Goal: Information Seeking & Learning: Find specific fact

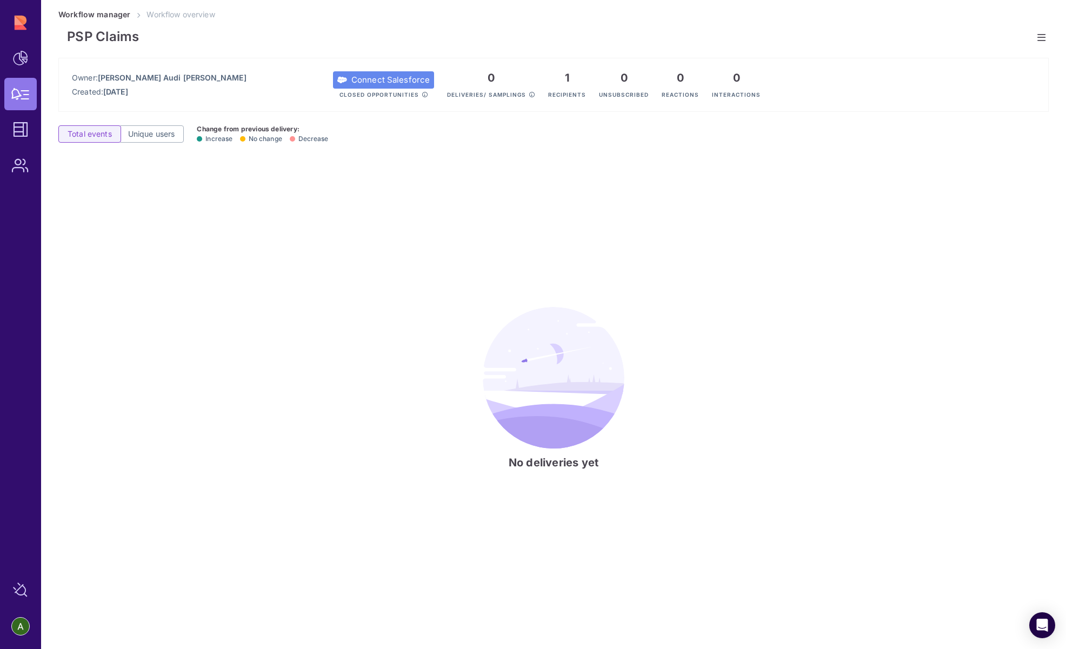
click at [276, 165] on div "No deliveries yet" at bounding box center [553, 388] width 990 height 455
click at [185, 16] on span "Workflow overview" at bounding box center [181, 14] width 68 height 9
click at [106, 12] on link "Workflow manager" at bounding box center [94, 14] width 72 height 9
drag, startPoint x: 784, startPoint y: 104, endPoint x: 942, endPoint y: 6, distance: 185.0
click at [785, 103] on div "Owner: Bruno Audi Heredia Created: Sep 26, 2025 Connect Salesforce Closed Oppor…" at bounding box center [553, 85] width 990 height 54
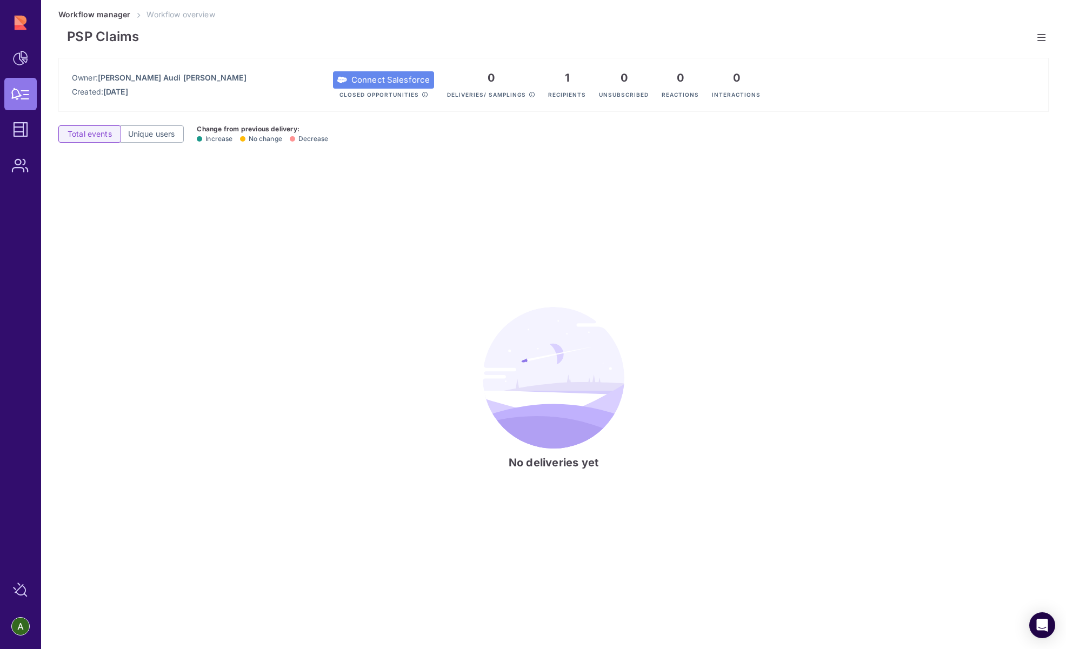
click at [508, 129] on div "Total events Unique users Change from previous delivery: Increase No change Dec…" at bounding box center [553, 138] width 990 height 26
click at [447, 97] on span "Deliveries/ samplings" at bounding box center [486, 94] width 79 height 6
click at [529, 92] on icon at bounding box center [532, 94] width 6 height 5
click at [1026, 37] on h1 "PSP Claims" at bounding box center [553, 34] width 990 height 29
click at [1037, 38] on icon at bounding box center [1041, 37] width 8 height 1
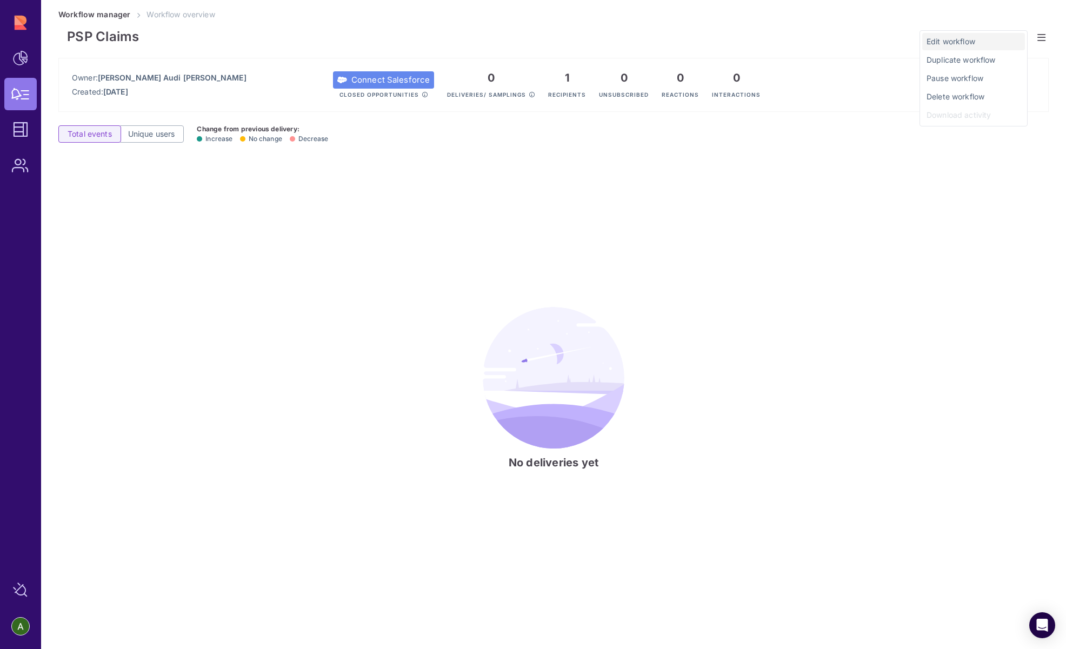
click at [971, 38] on span "Edit workflow" at bounding box center [974, 41] width 94 height 11
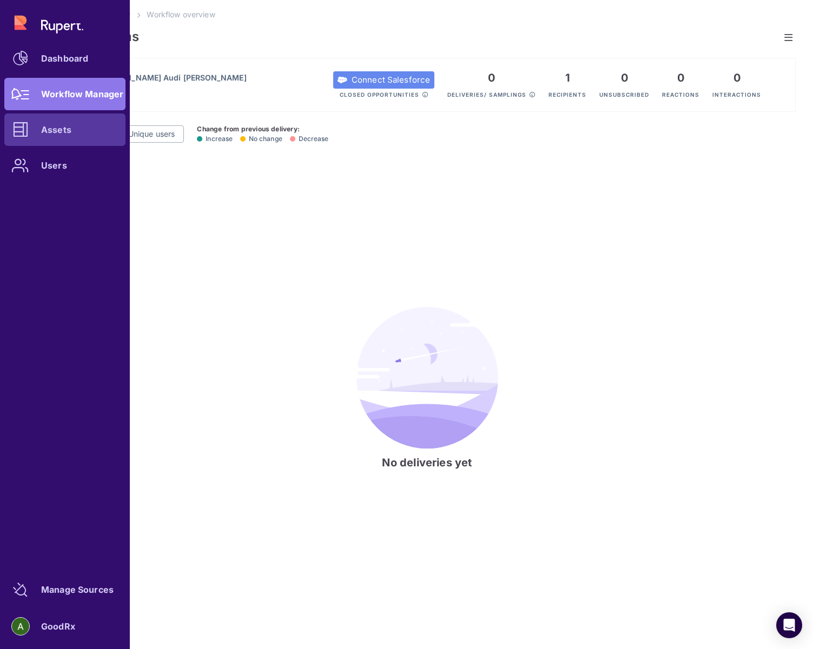
click at [52, 127] on div "Assets" at bounding box center [56, 130] width 30 height 6
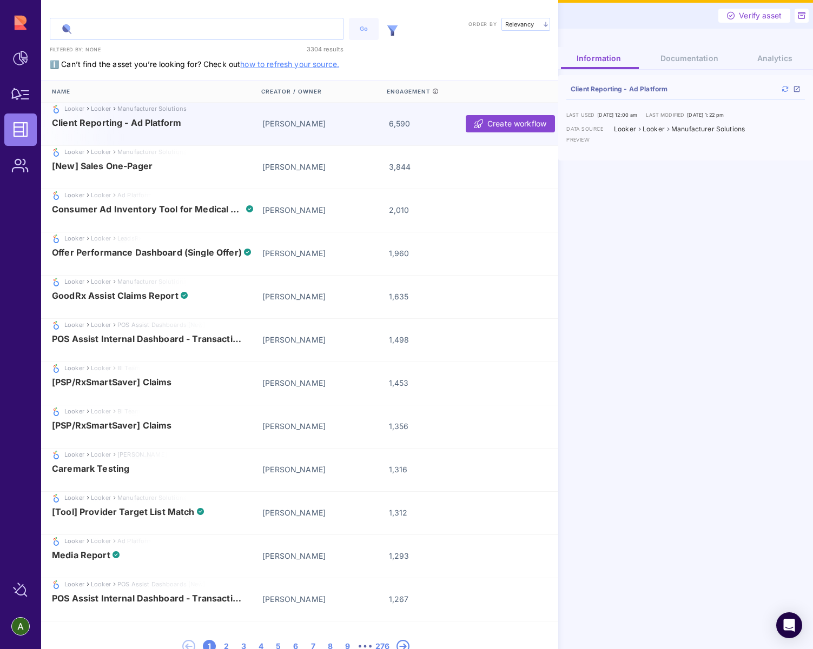
click at [119, 28] on input "text" at bounding box center [196, 28] width 292 height 21
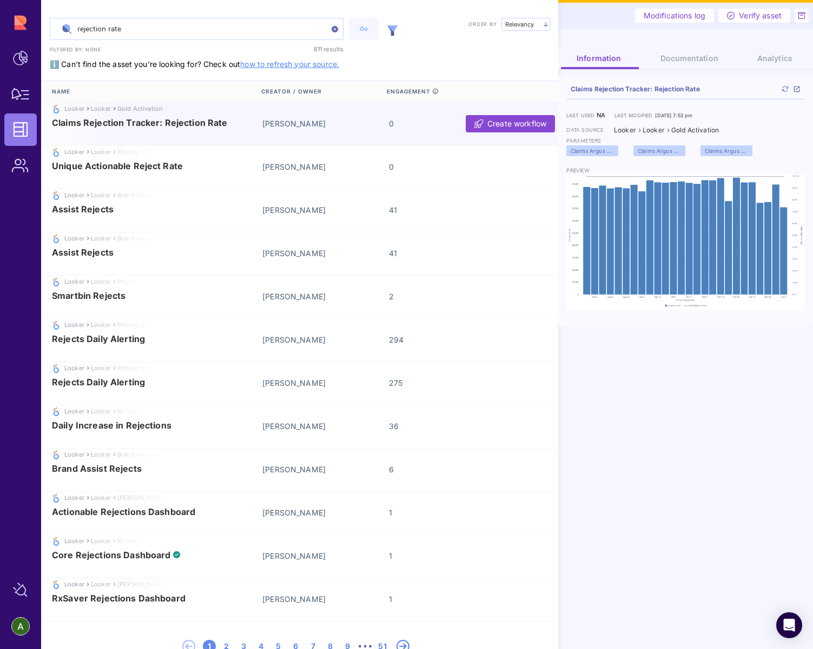
click at [158, 30] on input "rejection rate" at bounding box center [196, 28] width 292 height 21
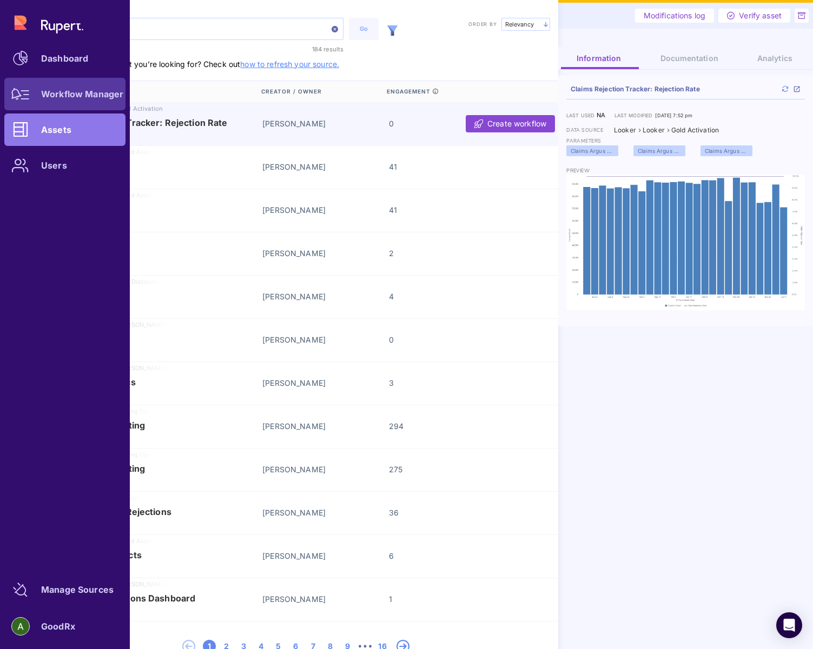
type input "isp reject"
click at [45, 99] on link "Workflow Manager" at bounding box center [64, 94] width 121 height 32
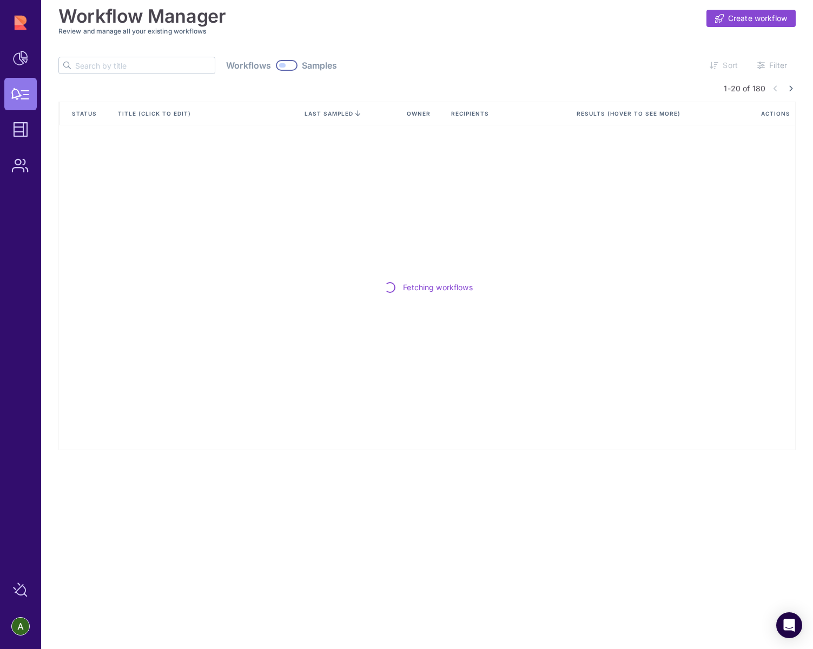
click at [106, 66] on input "text" at bounding box center [144, 65] width 139 height 16
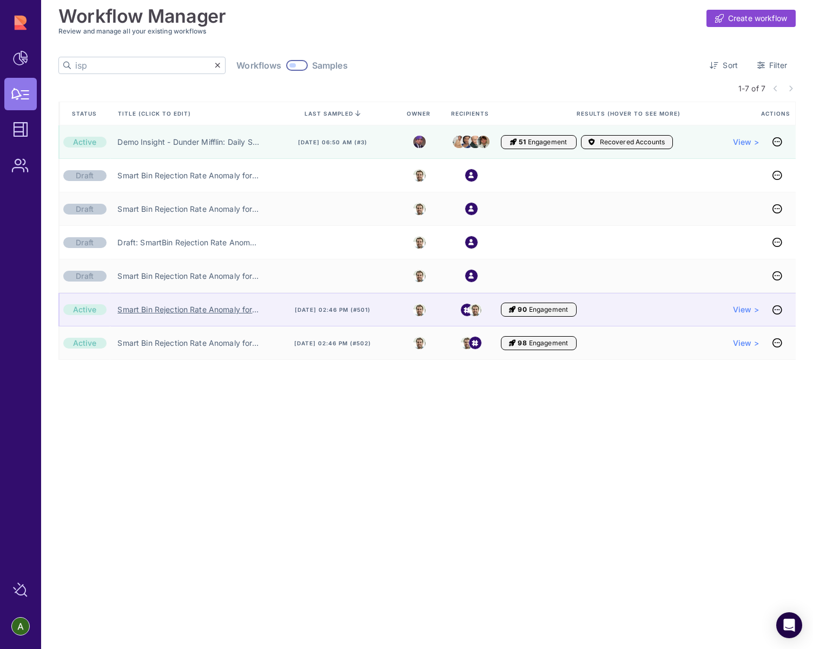
type input "isp"
click at [198, 314] on link "Smart Bin Rejection Rate Anomaly for ISP Transactions" at bounding box center [188, 309] width 142 height 11
